Goal: Task Accomplishment & Management: Use online tool/utility

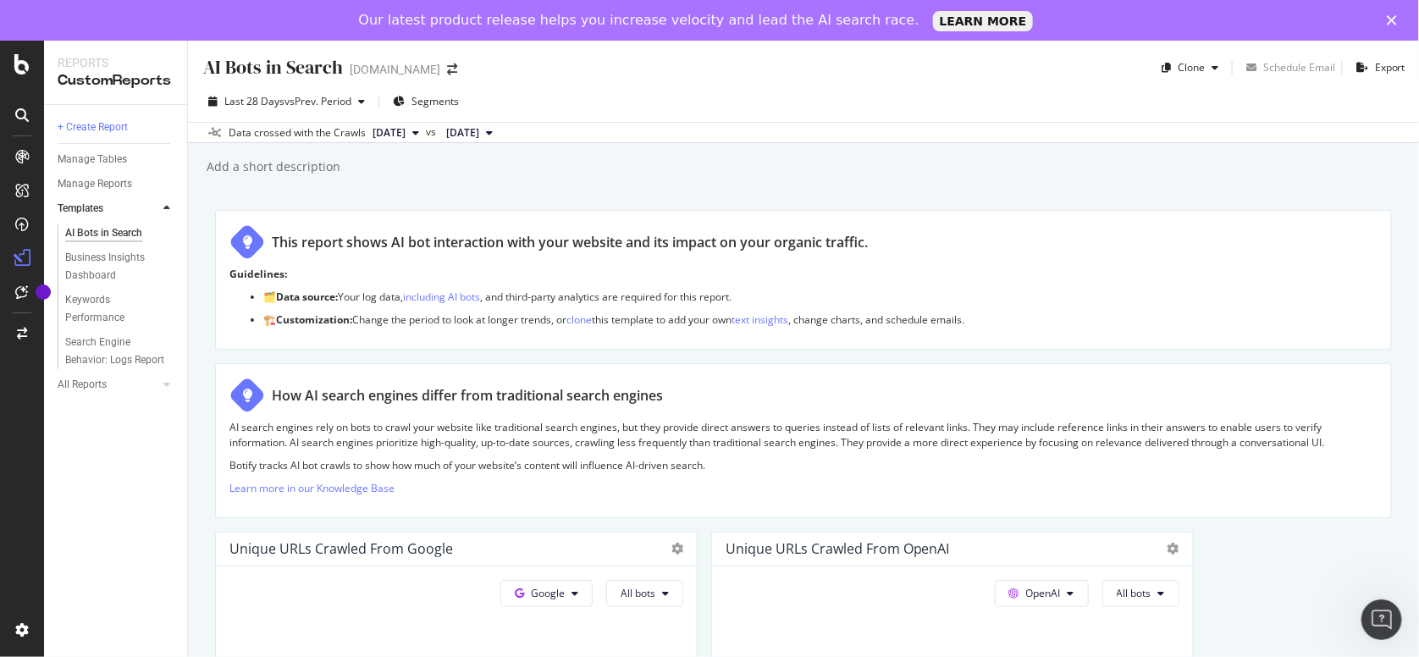
click at [1024, 144] on div "AI Bots in Search AI Bots in Search [DOMAIN_NAME] Clone Schedule Email Export L…" at bounding box center [803, 369] width 1231 height 657
drag, startPoint x: 1280, startPoint y: 0, endPoint x: 790, endPoint y: 168, distance: 517.9
click at [790, 168] on div "Add a short description Add a short description" at bounding box center [812, 166] width 1214 height 25
